Goal: Task Accomplishment & Management: Use online tool/utility

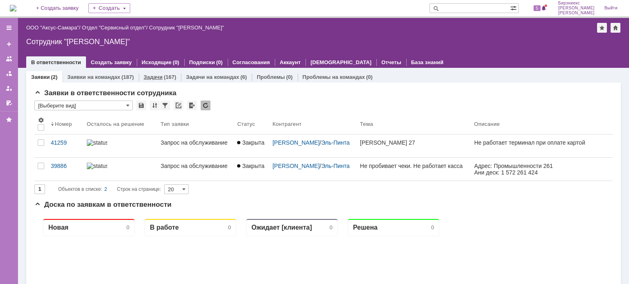
click at [160, 78] on link "Задачи" at bounding box center [153, 77] width 19 height 6
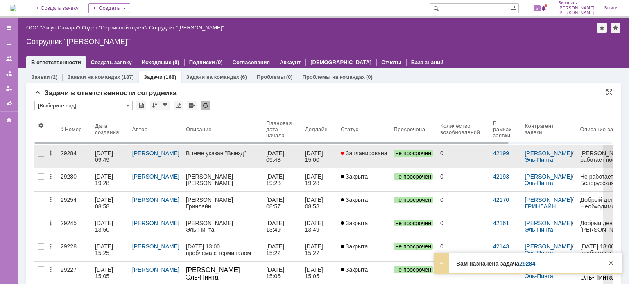
click at [91, 153] on link "29284" at bounding box center [74, 156] width 34 height 23
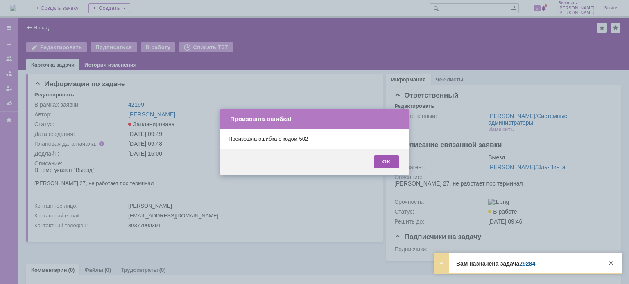
click at [385, 165] on div "OK" at bounding box center [386, 162] width 25 height 13
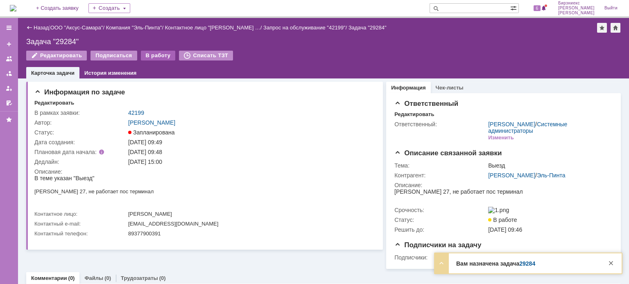
click at [143, 57] on div "В работу" at bounding box center [158, 56] width 35 height 10
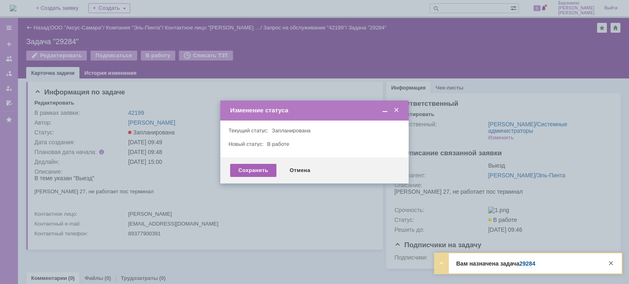
click at [254, 169] on div "Сохранить" at bounding box center [253, 170] width 46 height 13
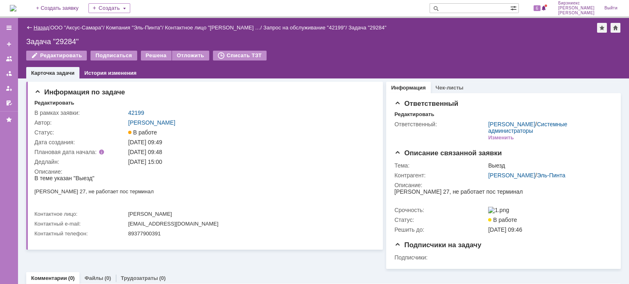
click at [41, 26] on link "Назад" at bounding box center [41, 28] width 15 height 6
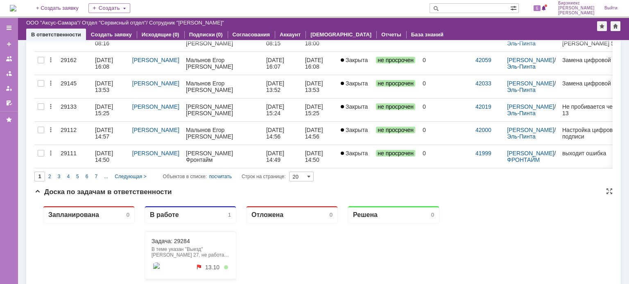
click at [156, 267] on img at bounding box center [156, 268] width 7 height 10
click at [175, 266] on div "13.10" at bounding box center [190, 268] width 78 height 10
click at [152, 267] on link at bounding box center [156, 268] width 10 height 10
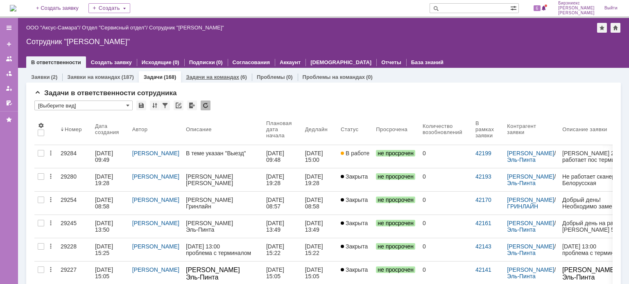
click at [220, 80] on div "Задачи на командах (6)" at bounding box center [216, 77] width 71 height 12
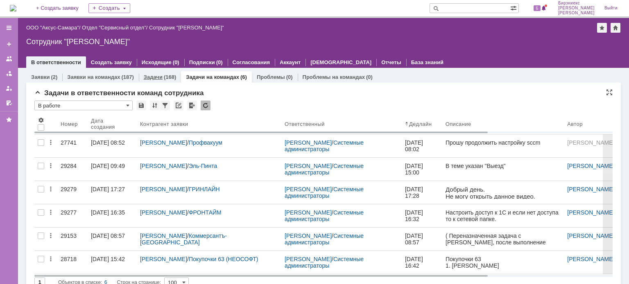
click at [170, 74] on div "(168)" at bounding box center [170, 77] width 12 height 6
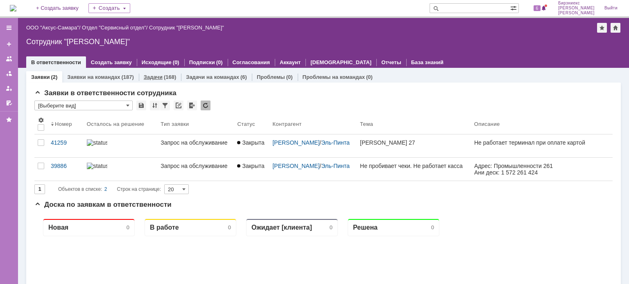
click at [149, 77] on link "Задачи" at bounding box center [153, 77] width 19 height 6
